Goal: Check status: Check status

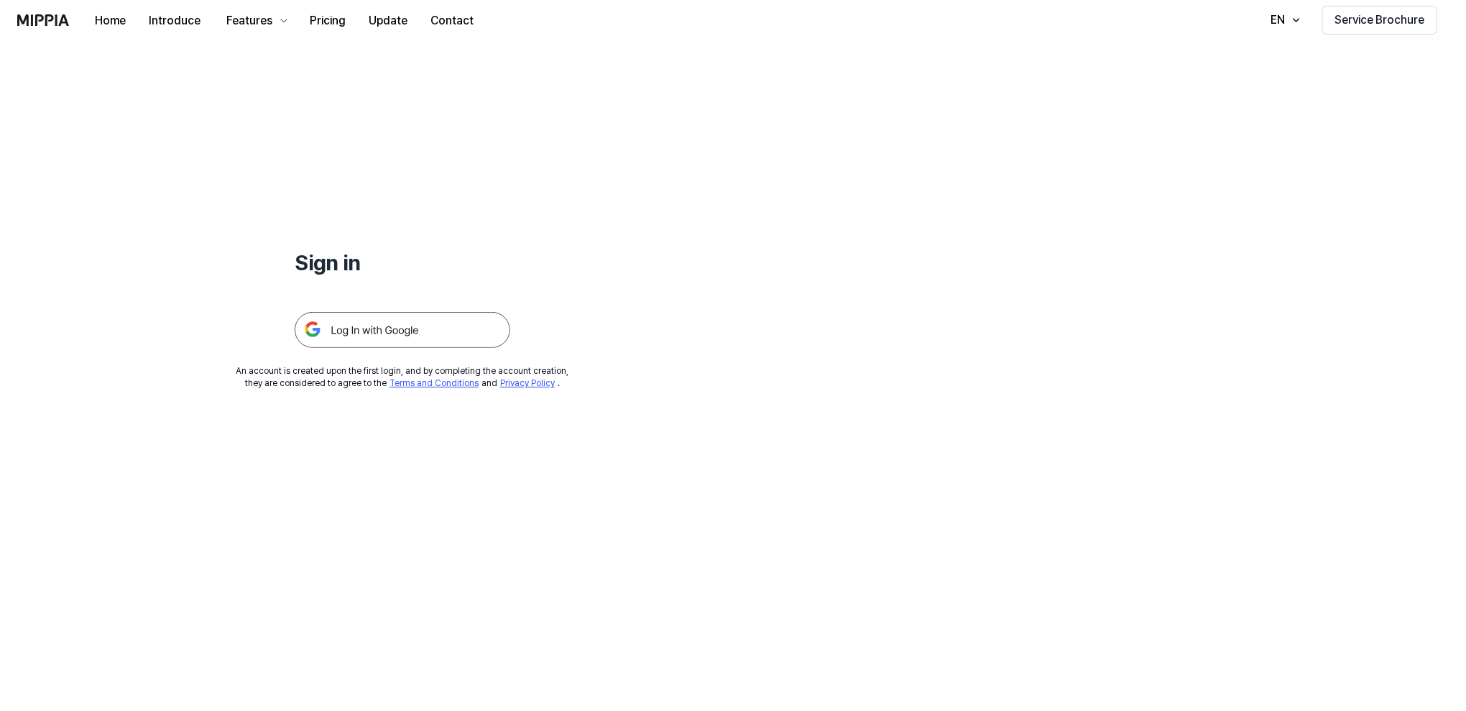
drag, startPoint x: 463, startPoint y: 333, endPoint x: 478, endPoint y: 331, distance: 15.2
click at [461, 333] on img at bounding box center [403, 330] width 216 height 36
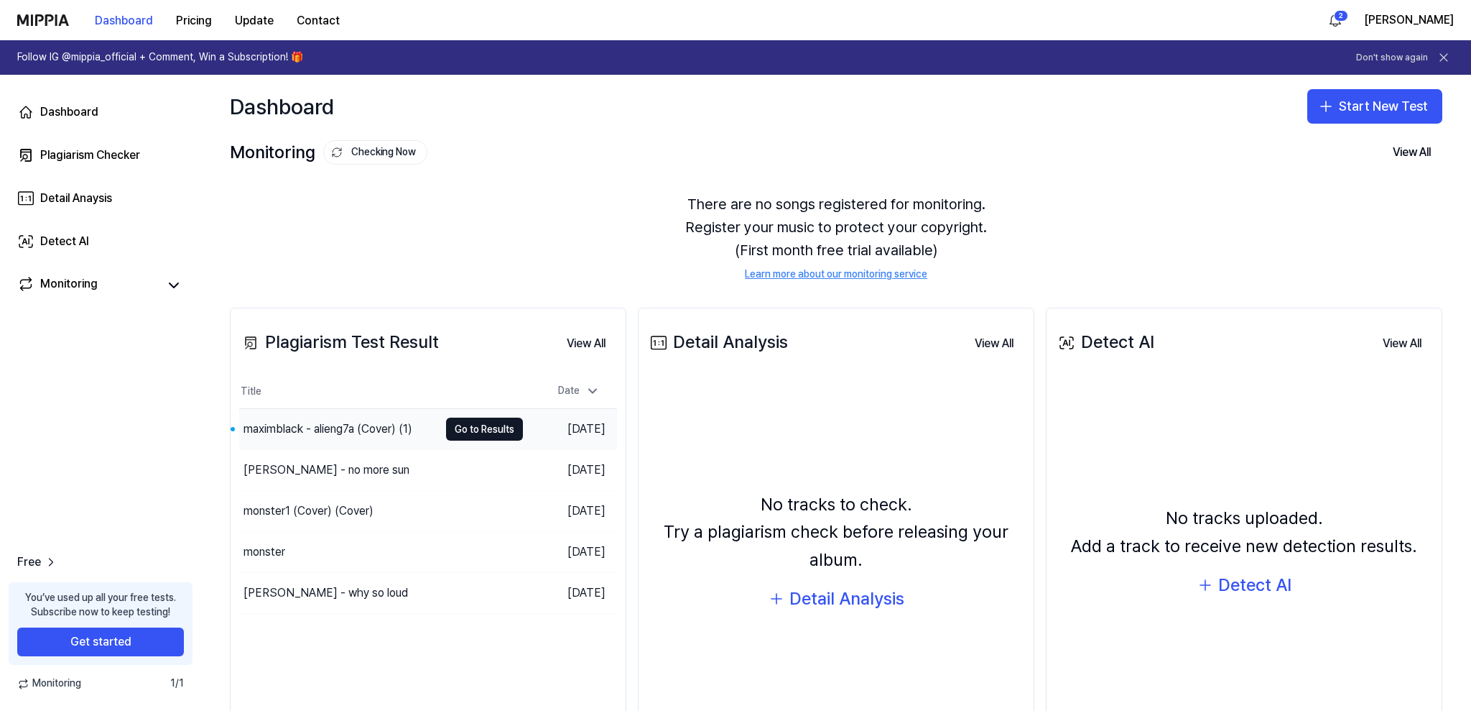
click at [376, 425] on div "maximblack - alieng7a (Cover) (1)" at bounding box center [328, 428] width 169 height 17
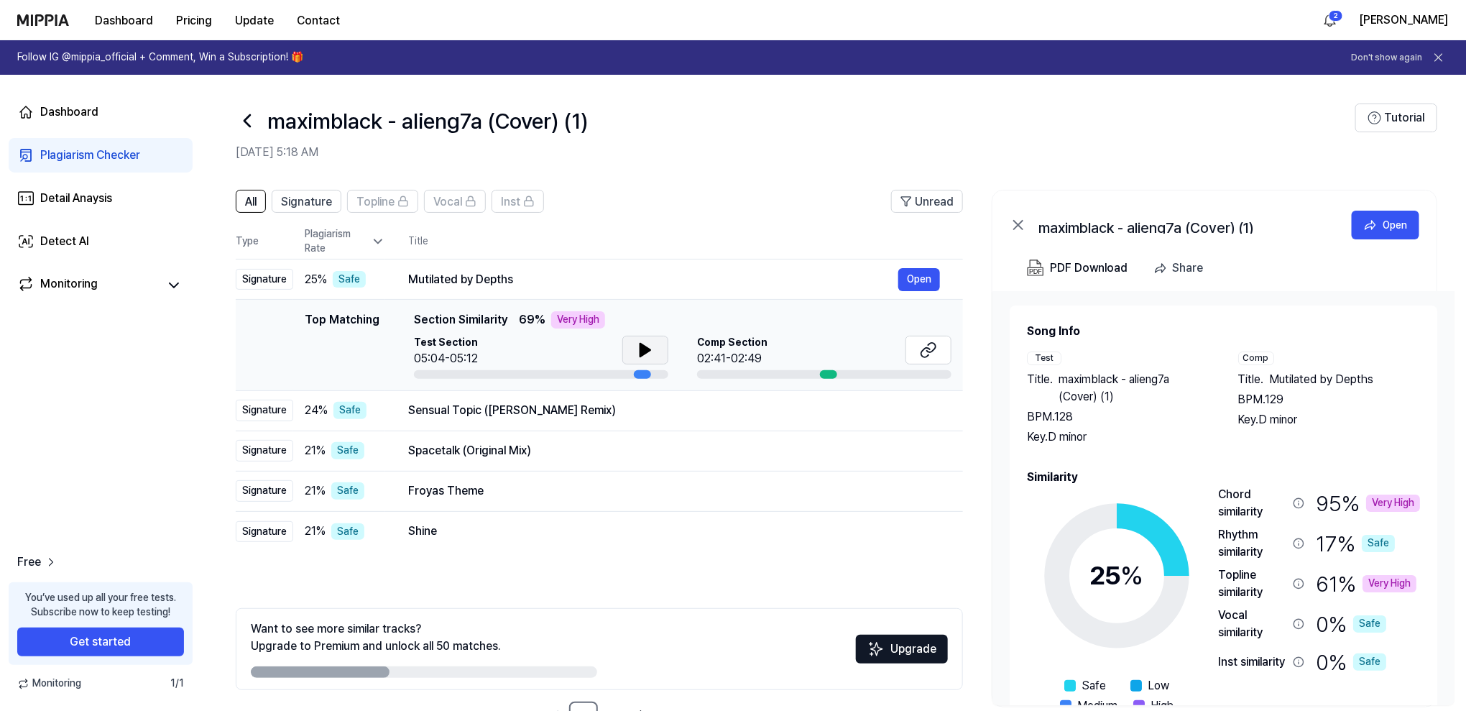
click at [647, 348] on icon at bounding box center [645, 349] width 10 height 13
